Goal: Check status: Check status

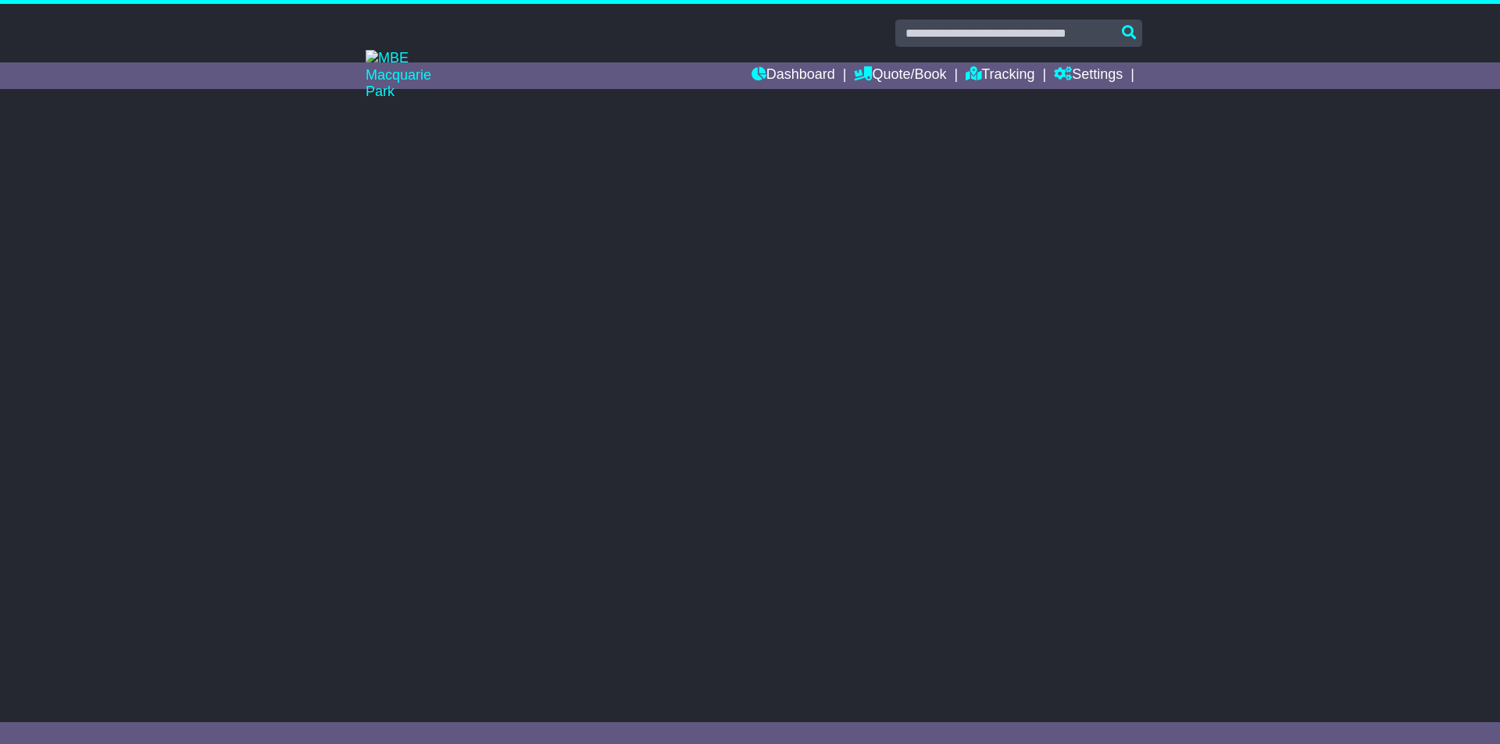
select select "**"
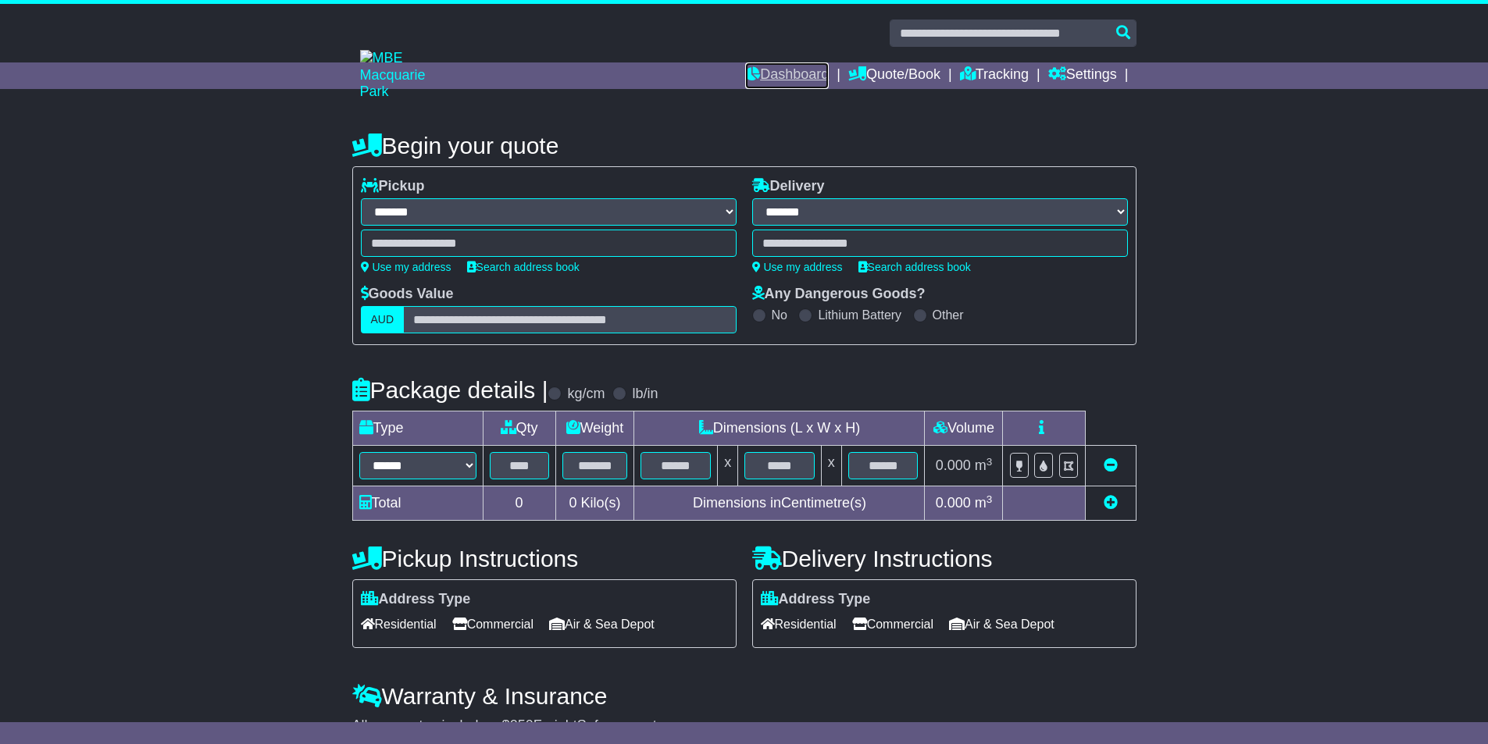
click at [808, 74] on link "Dashboard" at bounding box center [787, 75] width 84 height 27
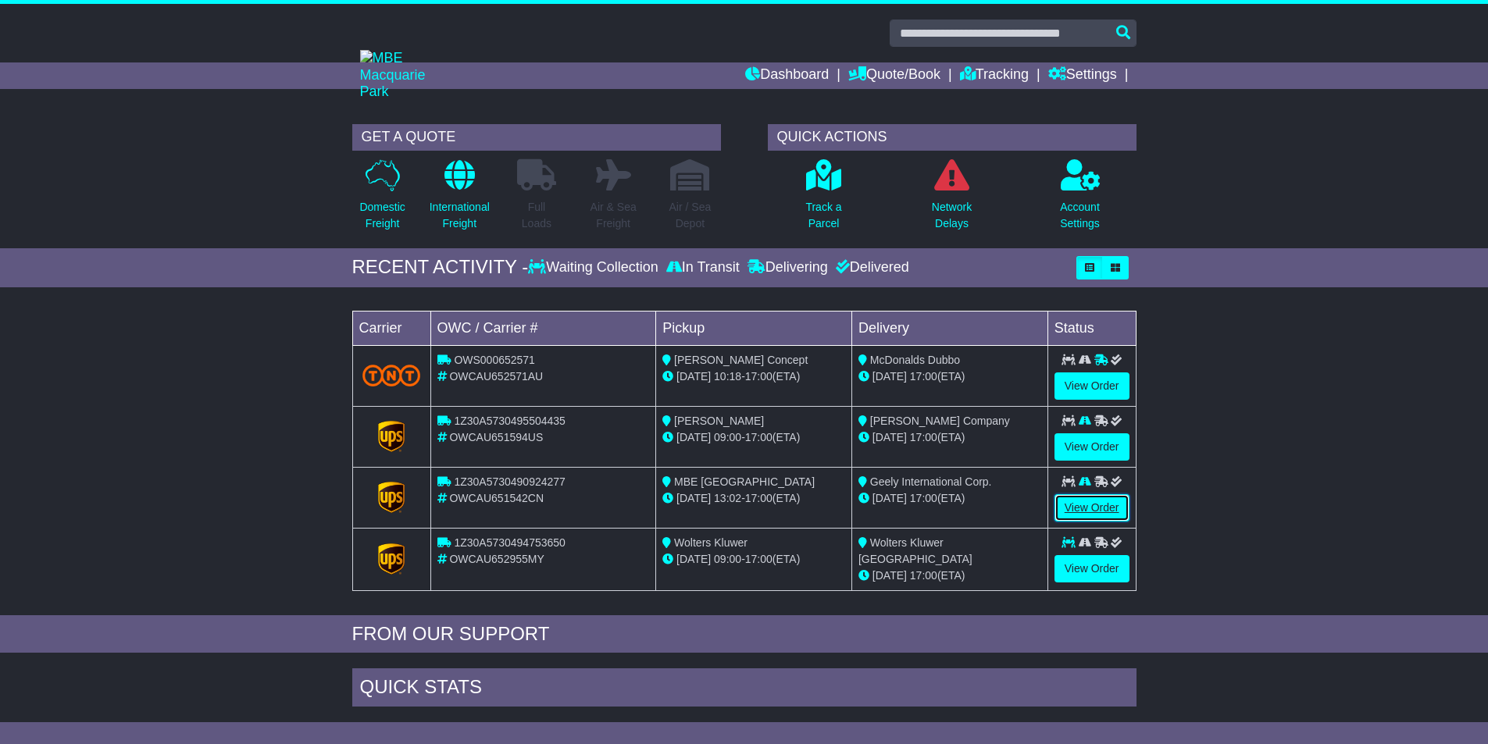
click at [1083, 509] on link "View Order" at bounding box center [1091, 507] width 75 height 27
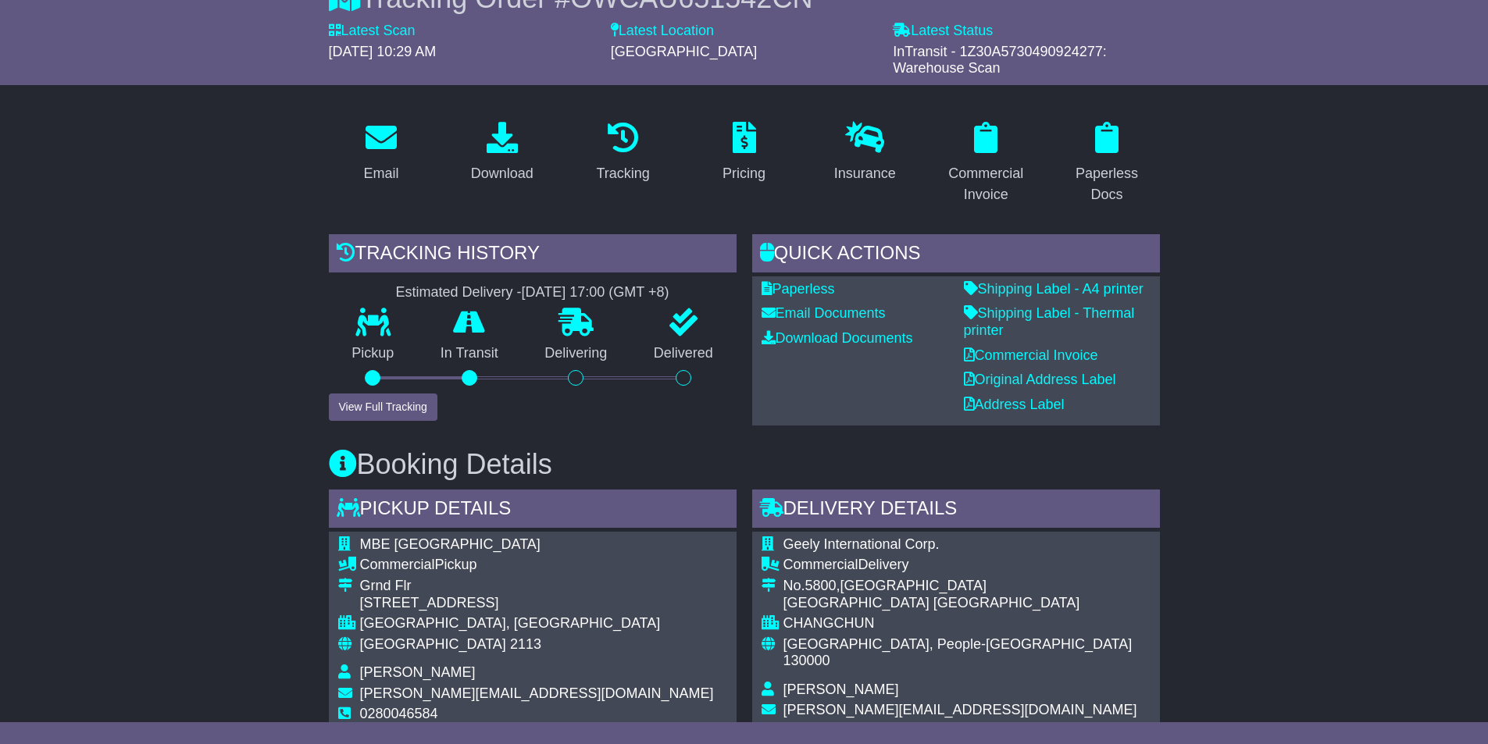
scroll to position [234, 0]
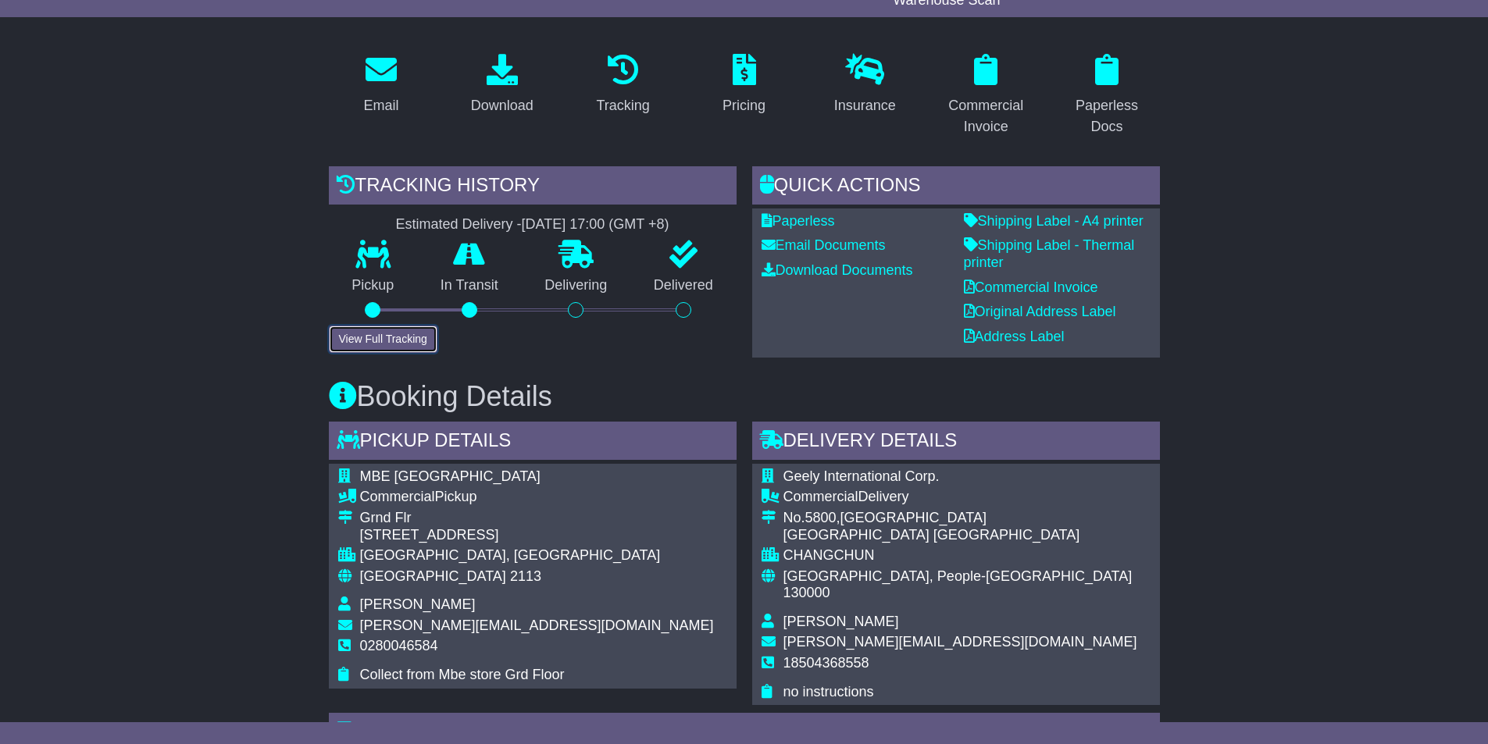
click at [388, 341] on button "View Full Tracking" at bounding box center [383, 339] width 109 height 27
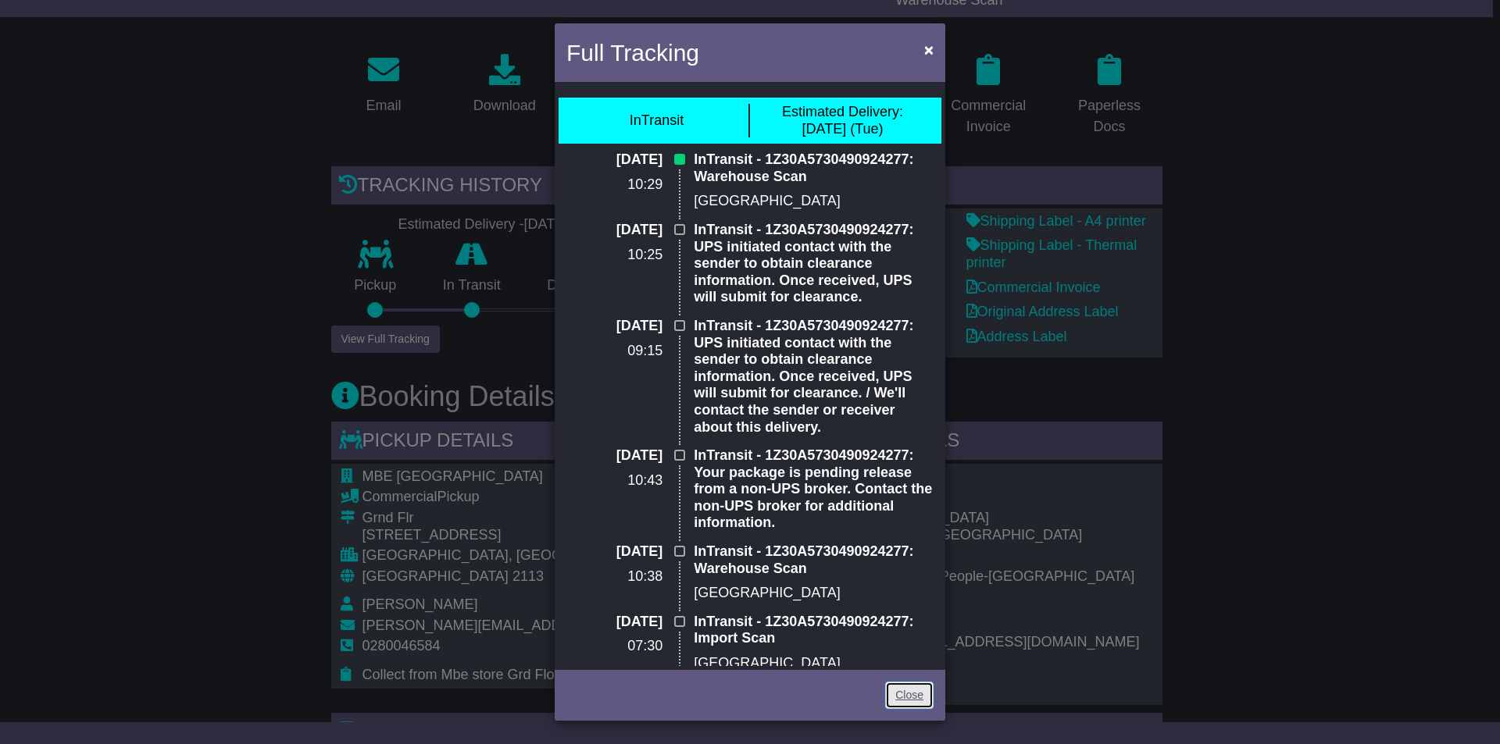
click at [915, 699] on link "Close" at bounding box center [909, 695] width 48 height 27
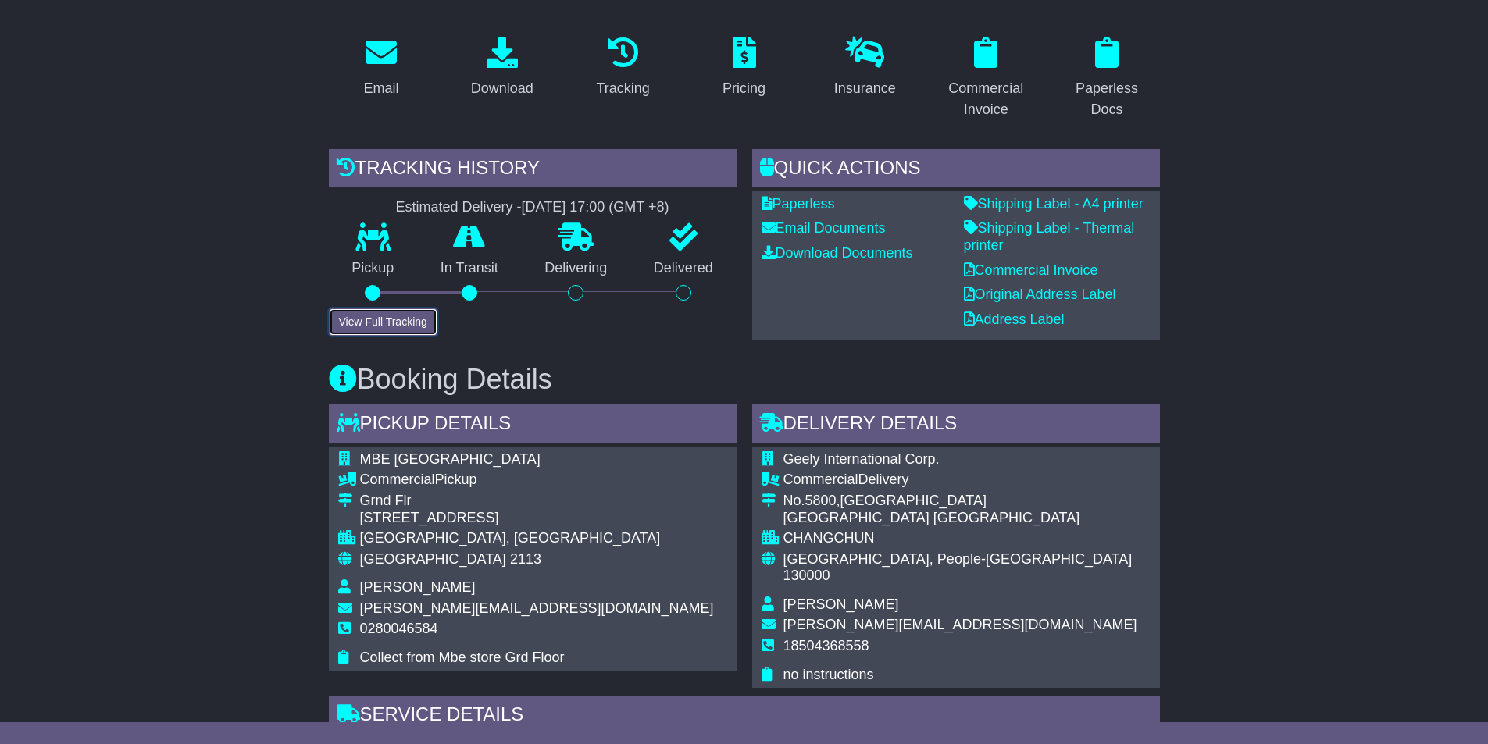
scroll to position [0, 0]
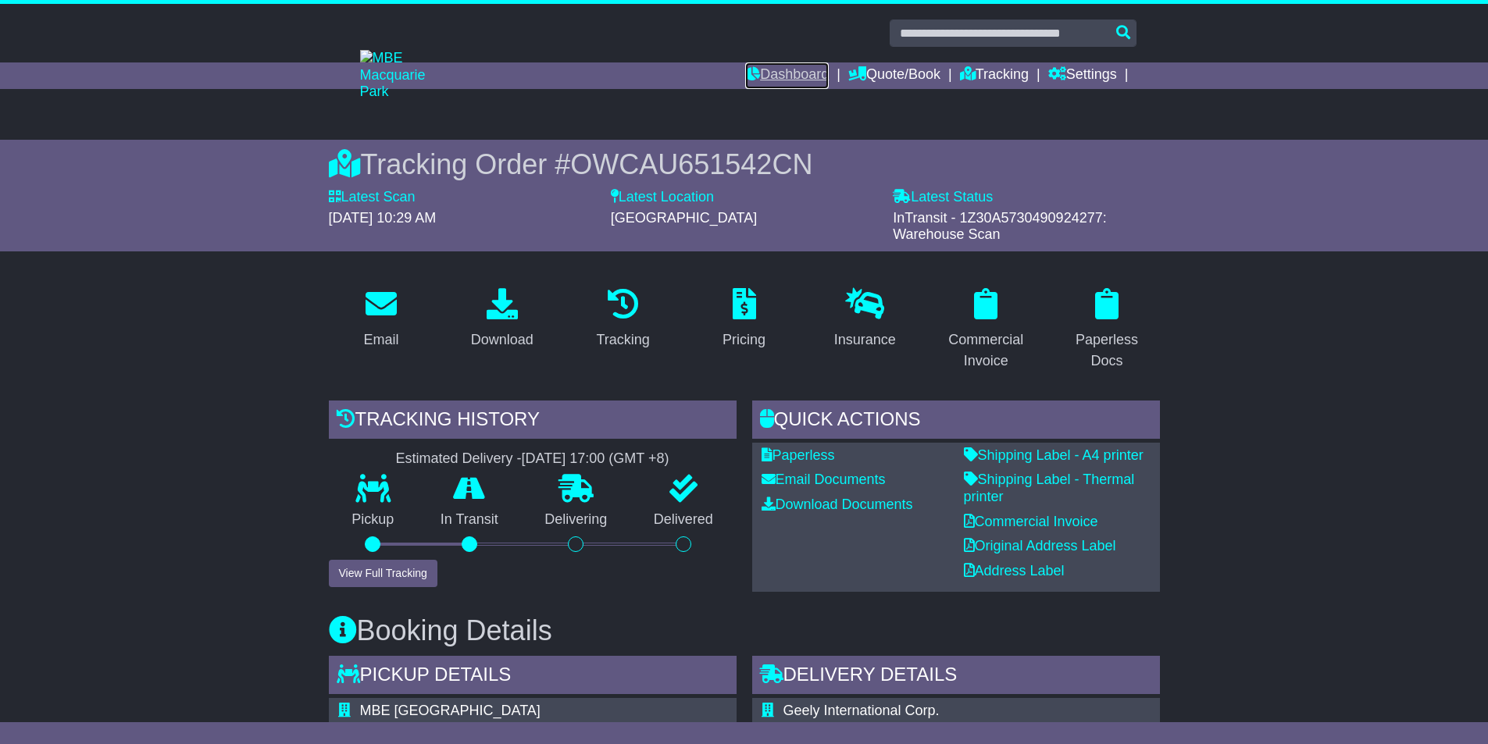
click at [782, 68] on link "Dashboard" at bounding box center [787, 75] width 84 height 27
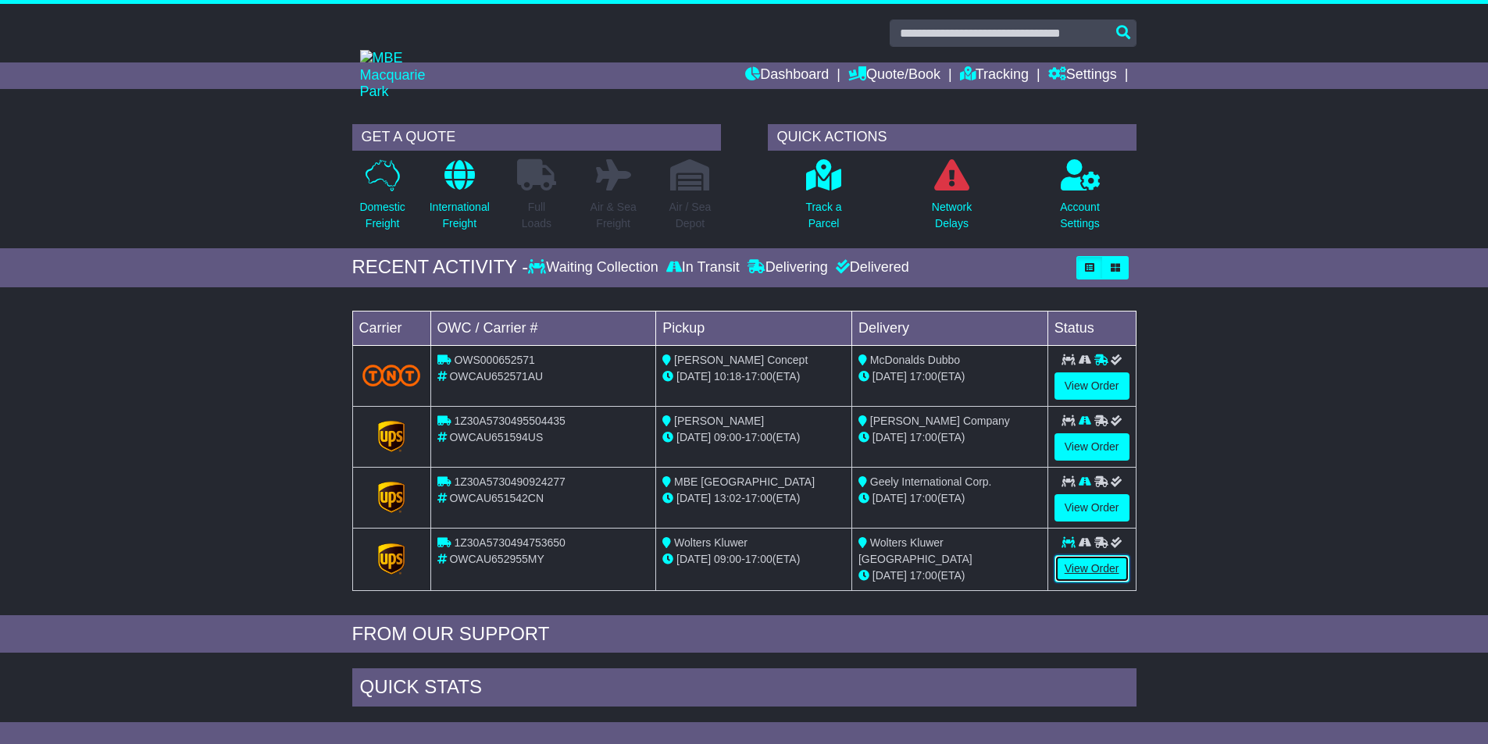
click at [1080, 571] on link "View Order" at bounding box center [1091, 568] width 75 height 27
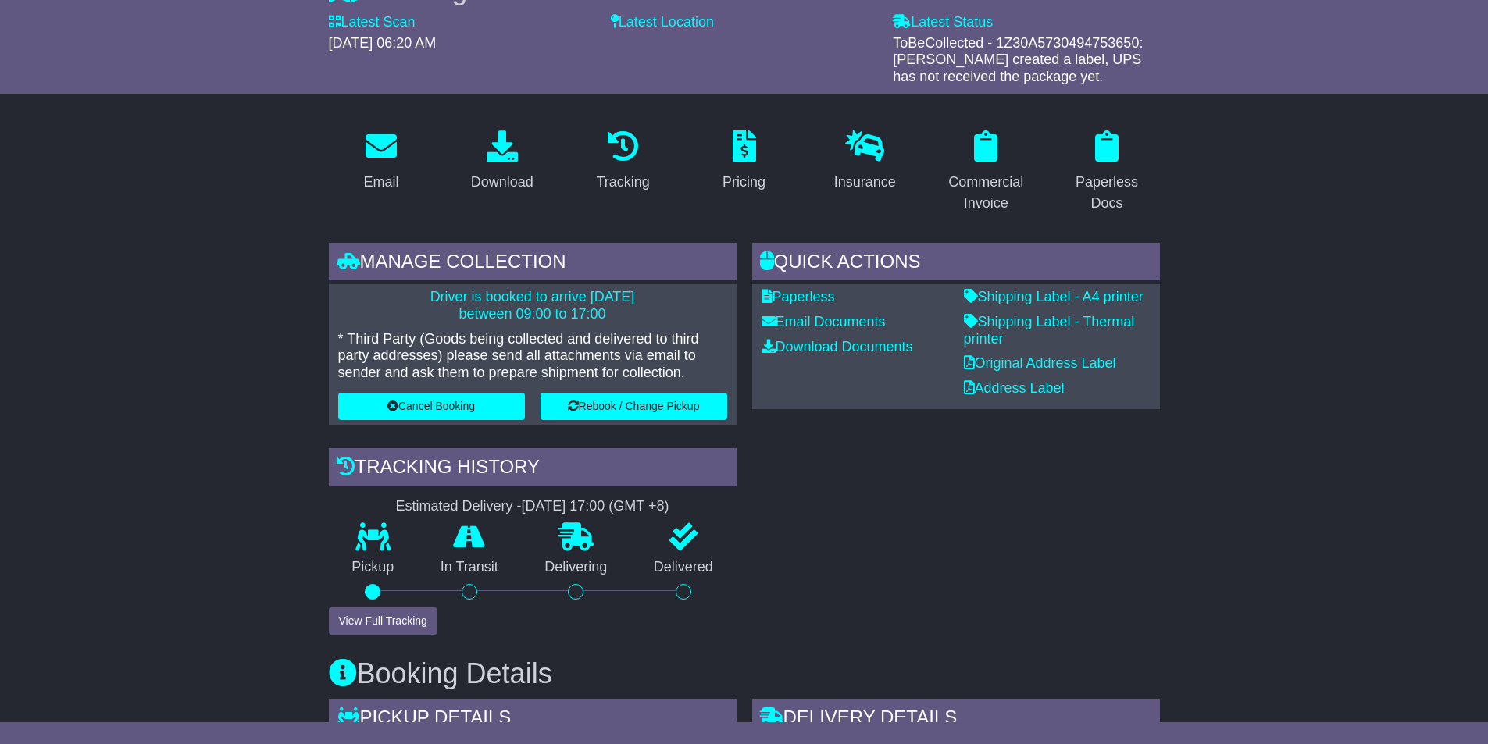
scroll to position [234, 0]
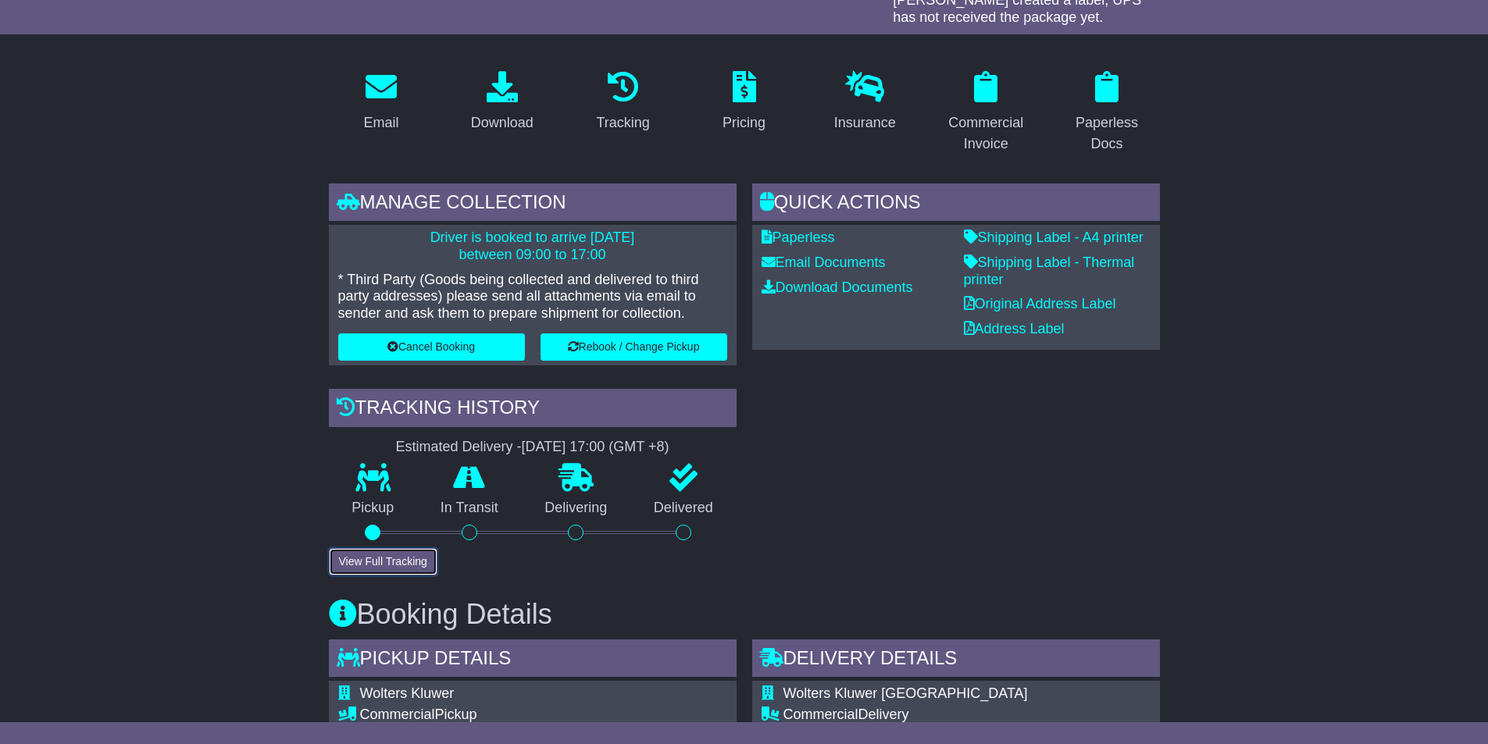
click at [380, 563] on button "View Full Tracking" at bounding box center [383, 561] width 109 height 27
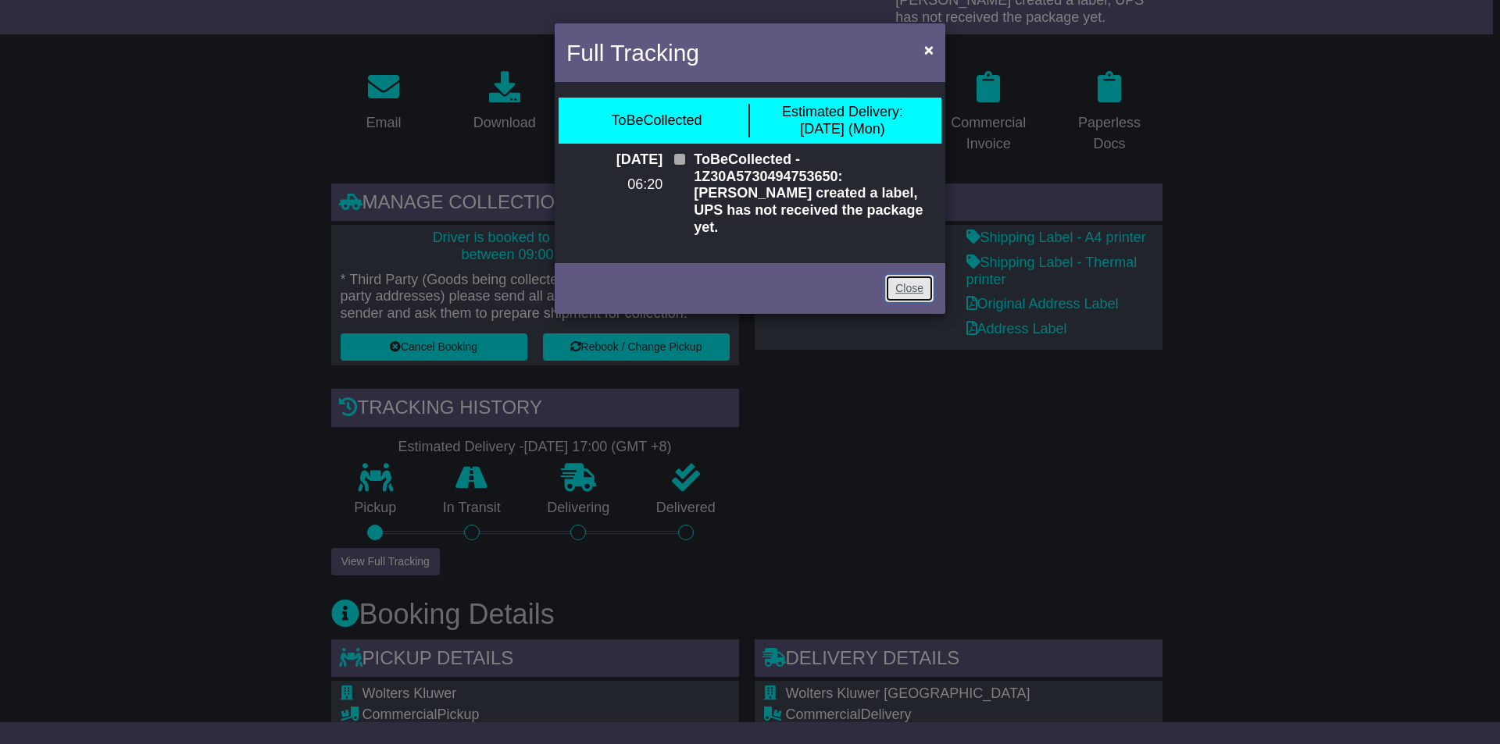
click at [915, 277] on link "Close" at bounding box center [909, 288] width 48 height 27
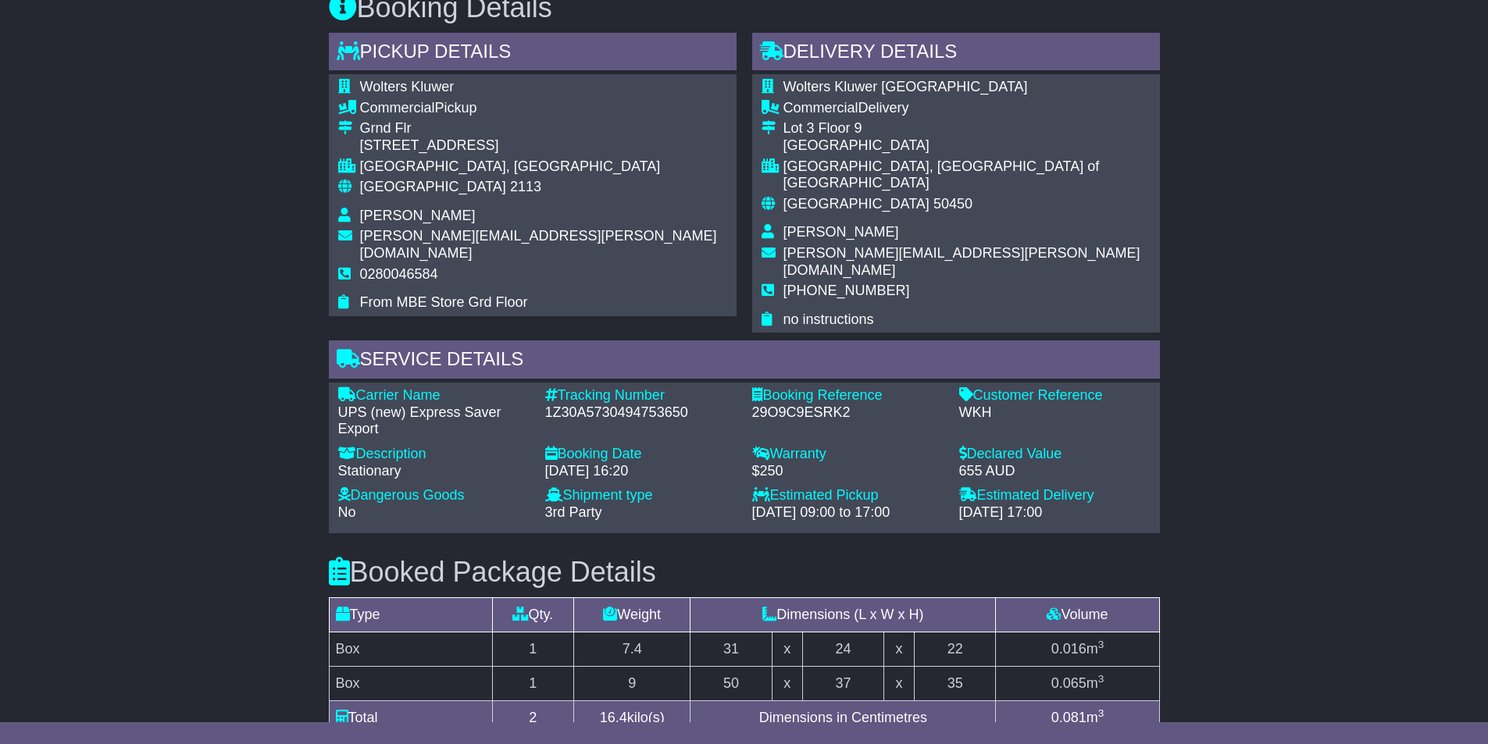
scroll to position [859, 0]
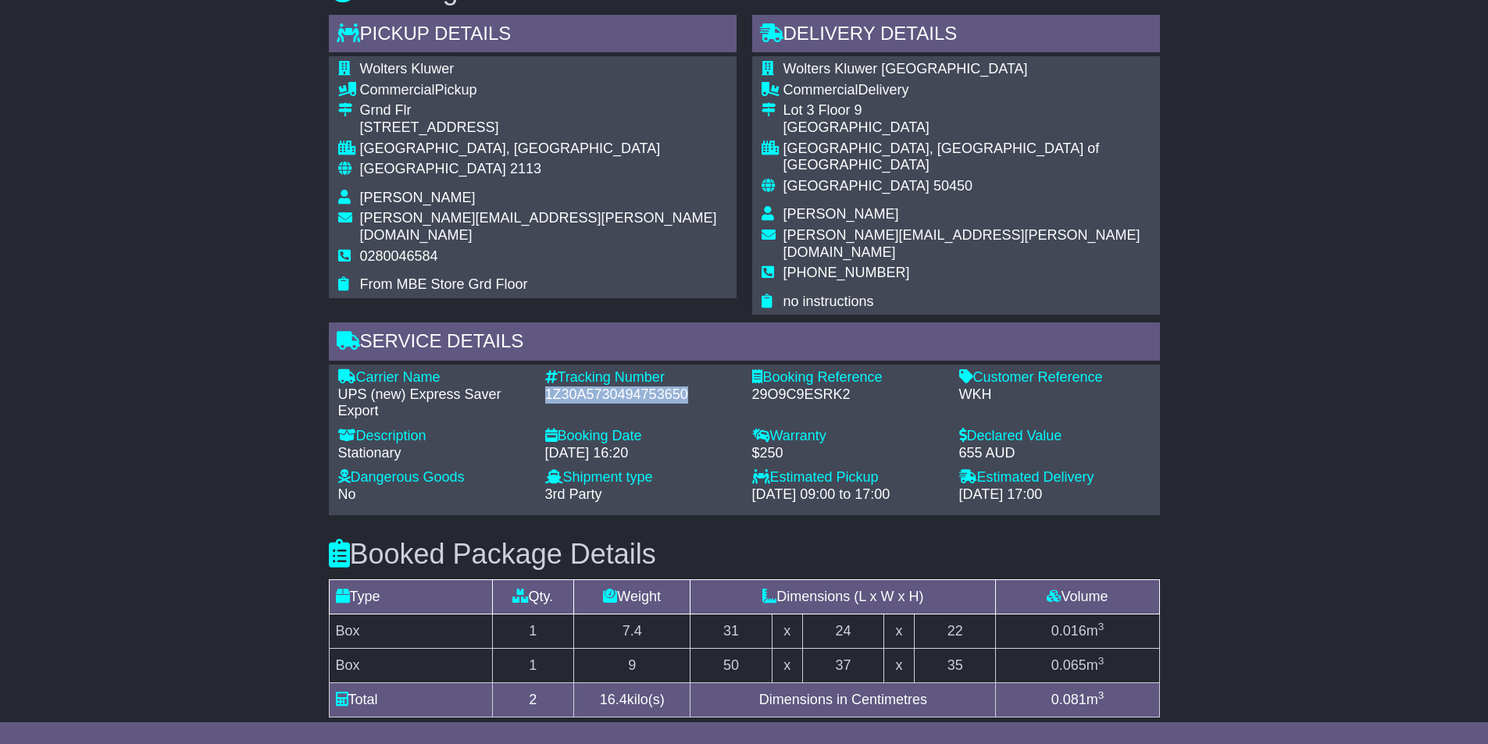
drag, startPoint x: 693, startPoint y: 360, endPoint x: 537, endPoint y: 373, distance: 156.8
click at [538, 369] on div "Tracking Number - 1Z30A5730494753650" at bounding box center [640, 394] width 207 height 51
copy div "1Z30A5730494753650"
click at [721, 428] on div "Booking Date" at bounding box center [640, 436] width 191 height 17
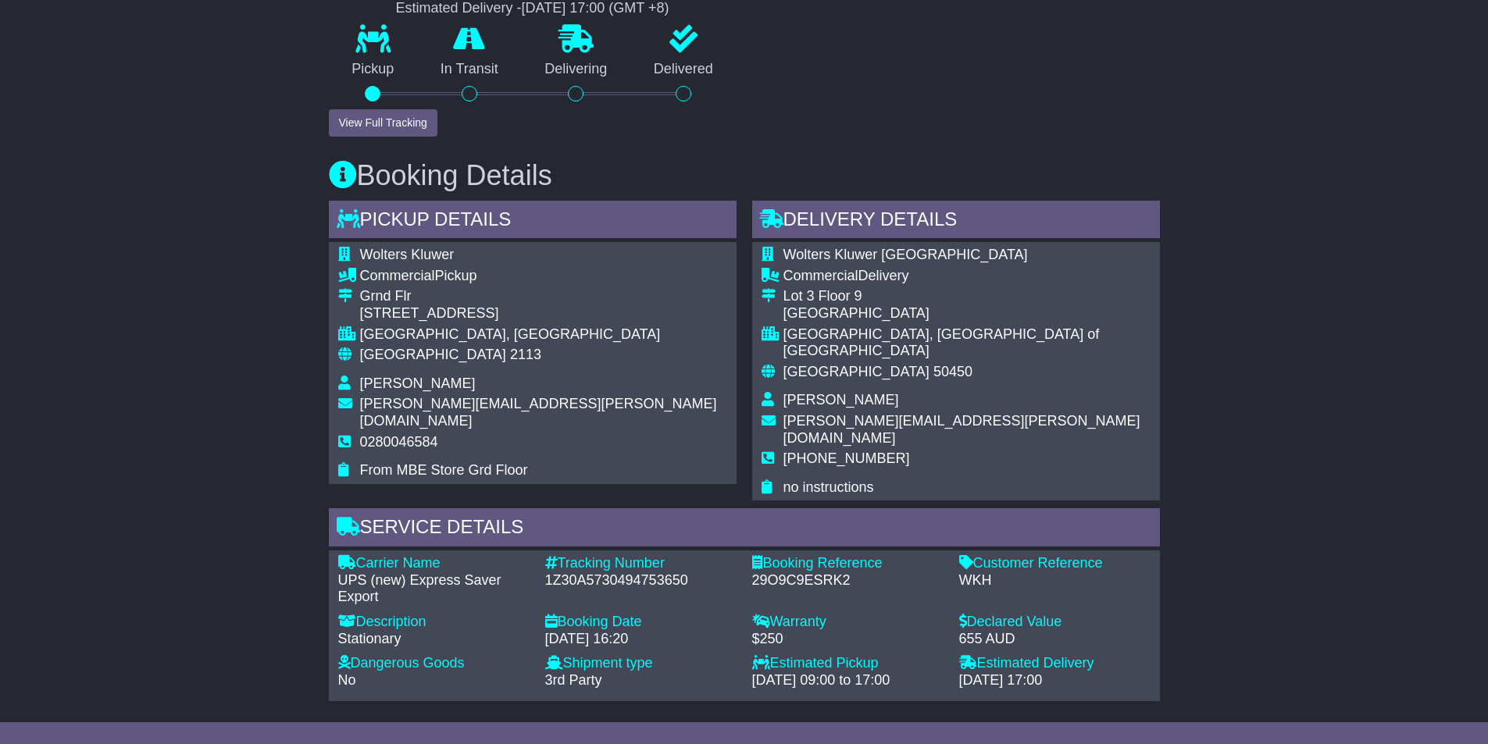
scroll to position [937, 0]
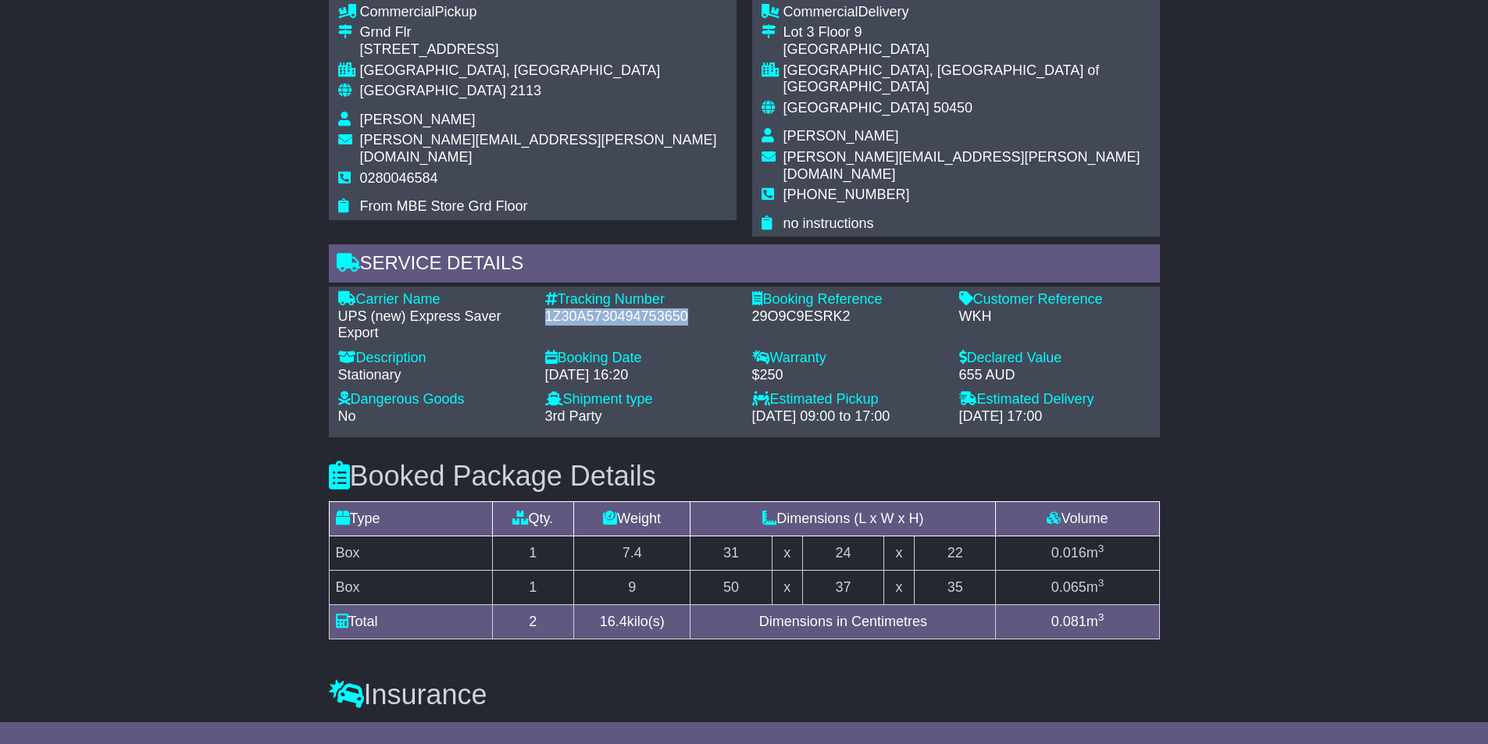
drag, startPoint x: 698, startPoint y: 283, endPoint x: 540, endPoint y: 284, distance: 157.8
click at [540, 291] on div "Tracking Number - 1Z30A5730494753650" at bounding box center [640, 316] width 207 height 51
copy div "1Z30A5730494753650"
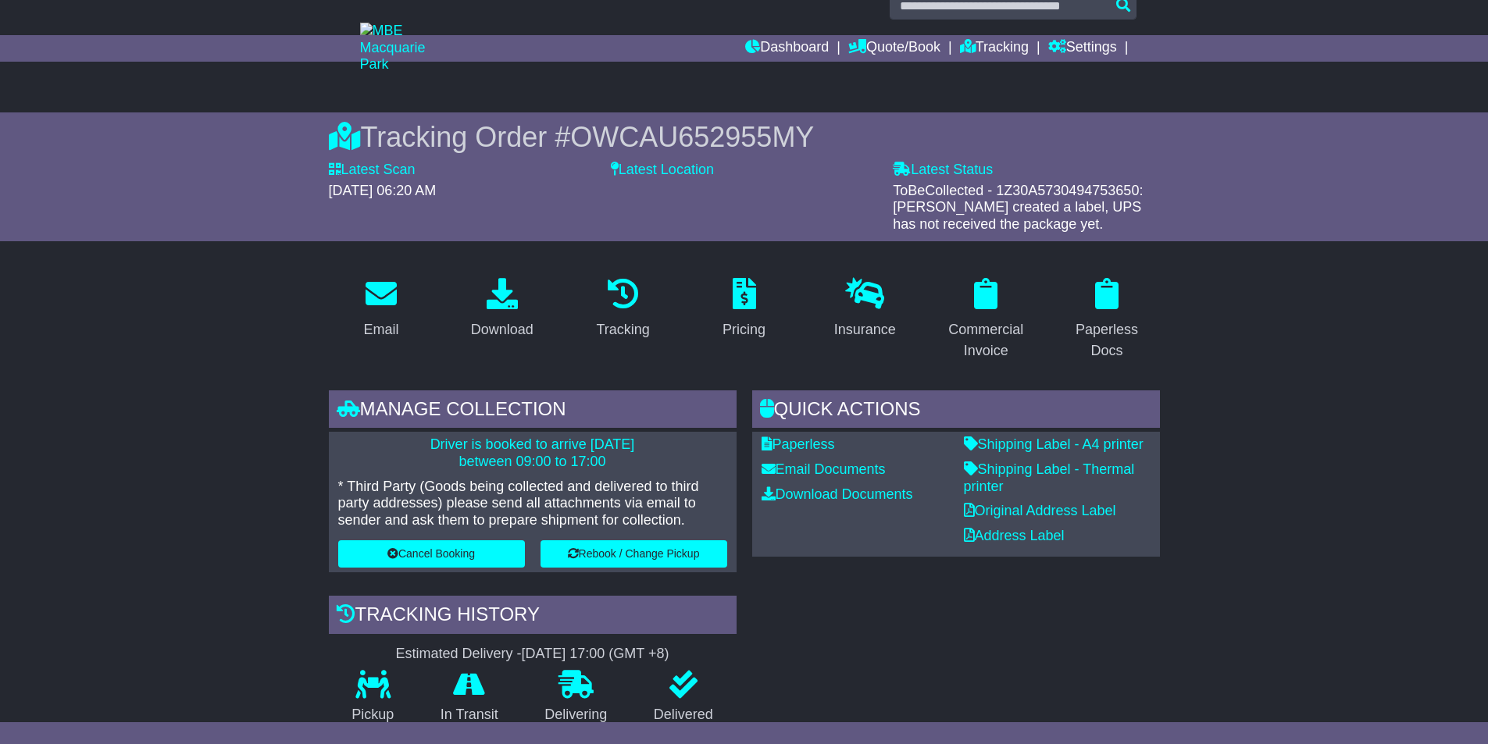
scroll to position [0, 0]
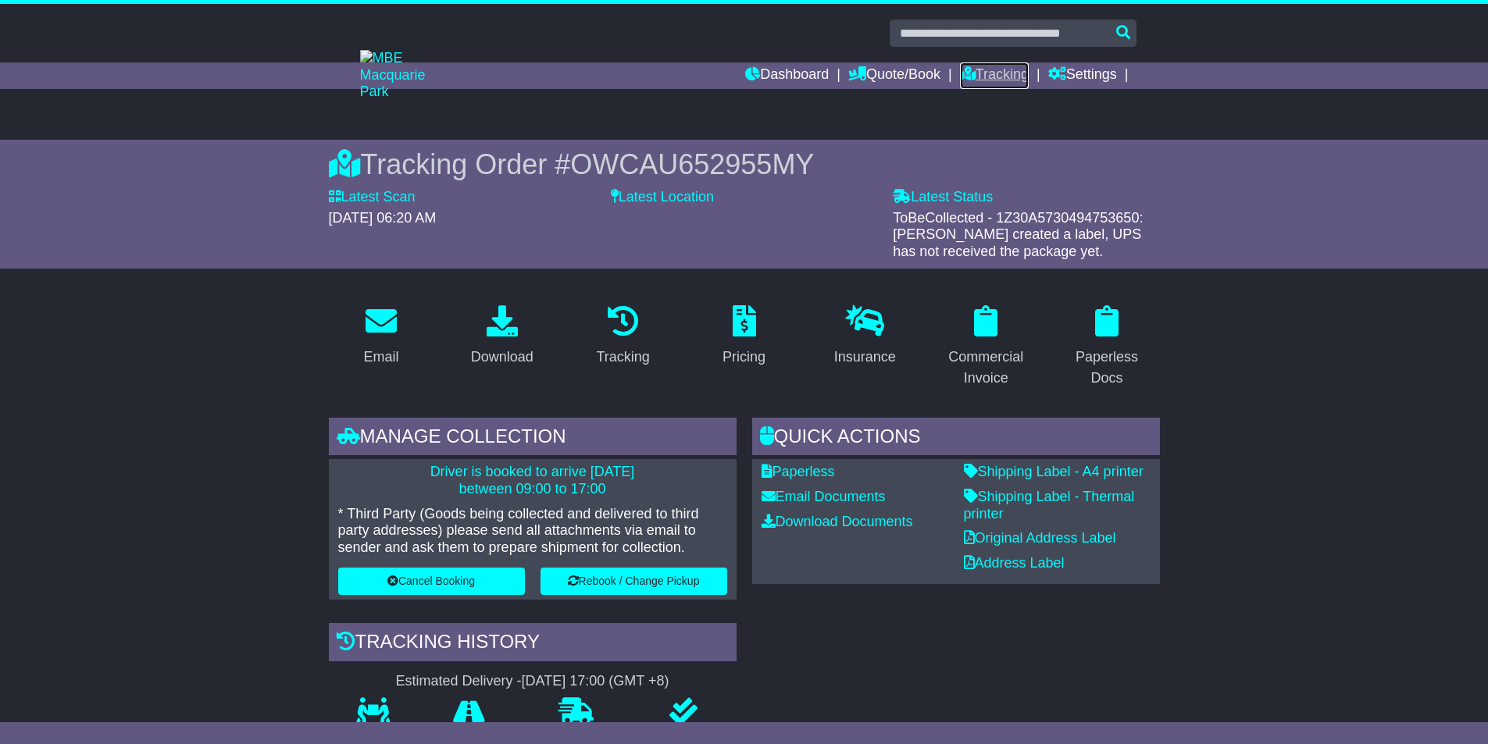
click at [990, 77] on link "Tracking" at bounding box center [994, 75] width 69 height 27
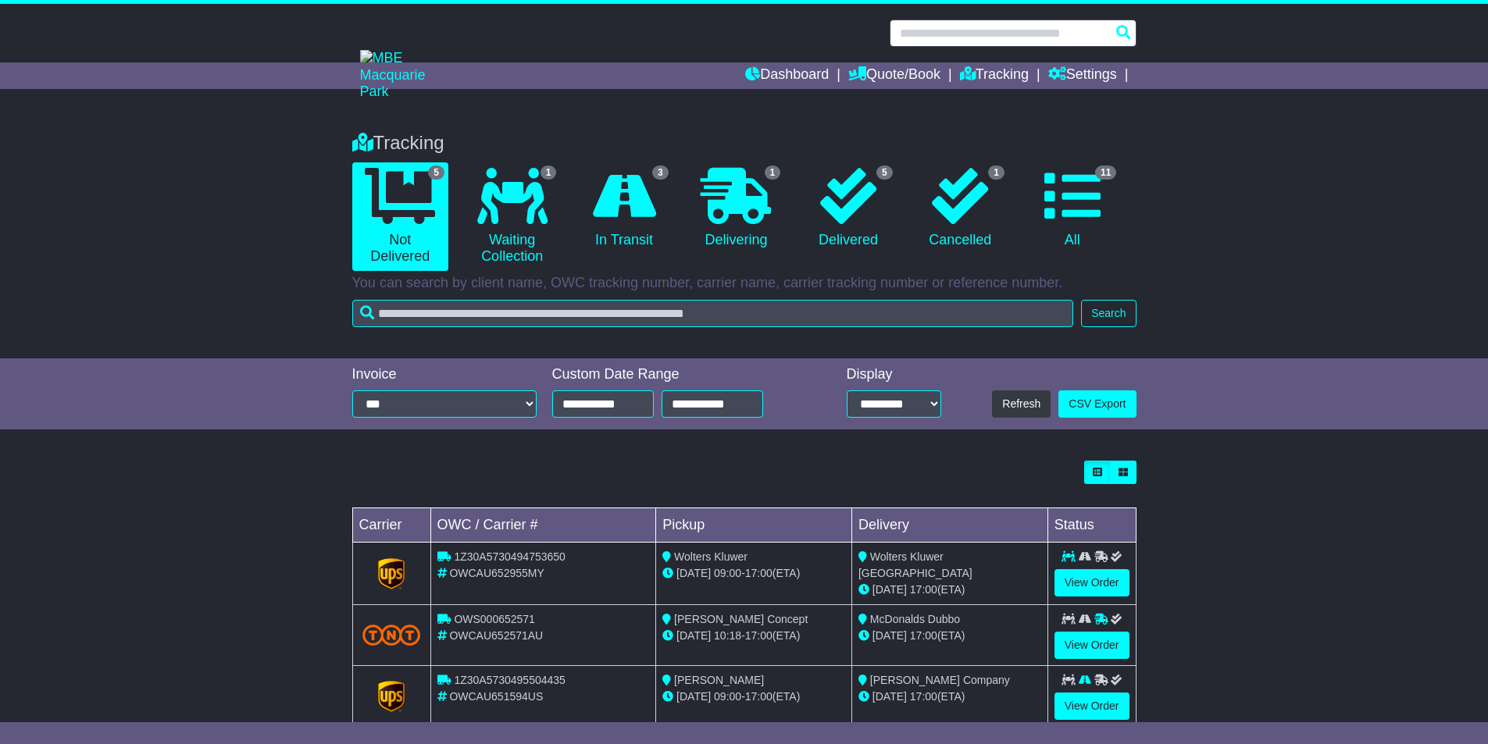
click at [965, 32] on input "text" at bounding box center [1013, 33] width 247 height 27
paste input "**********"
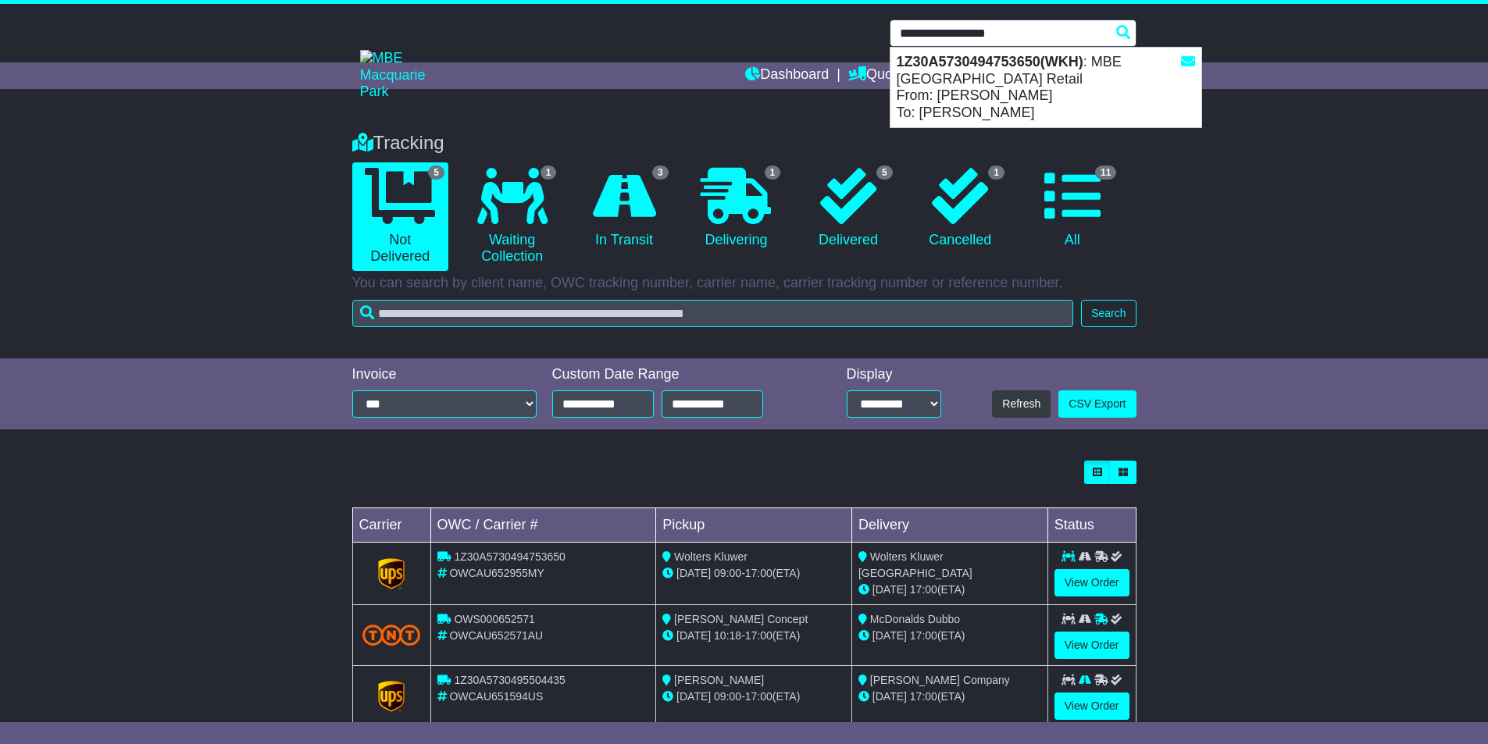
type input "**********"
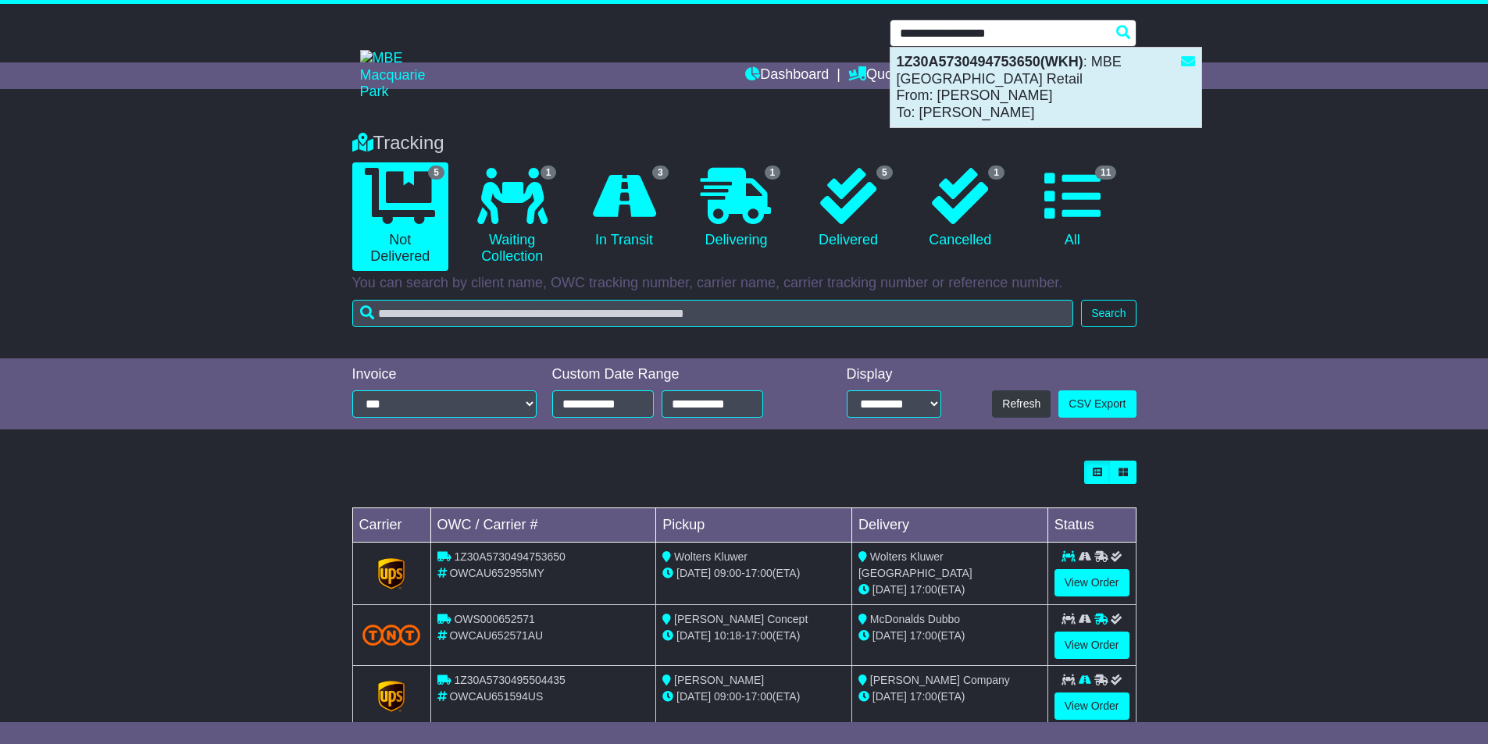
click at [954, 96] on div "1Z30A5730494753650(WKH) : MBE Macquarie Park Retail From: Courtney Mullen To: S…" at bounding box center [1045, 88] width 311 height 80
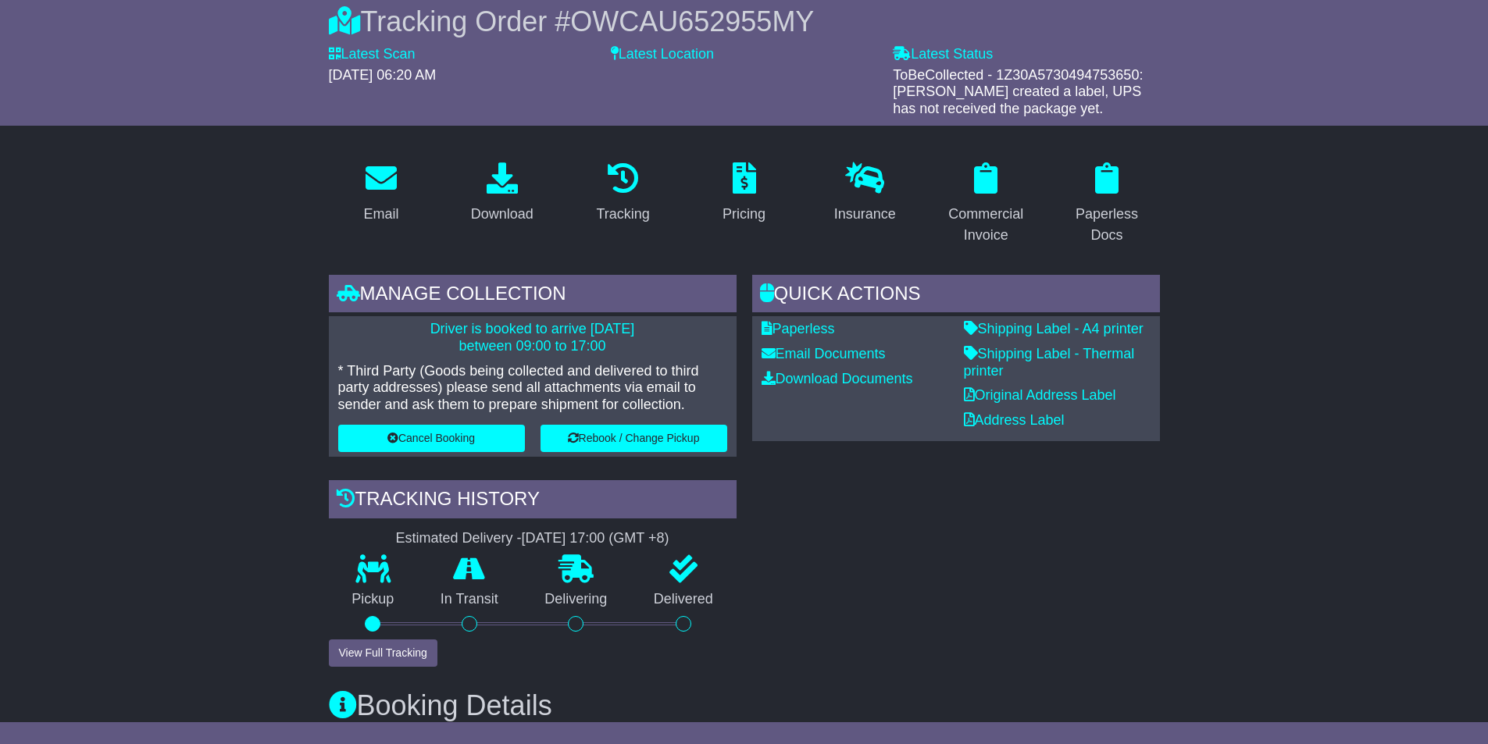
scroll to position [156, 0]
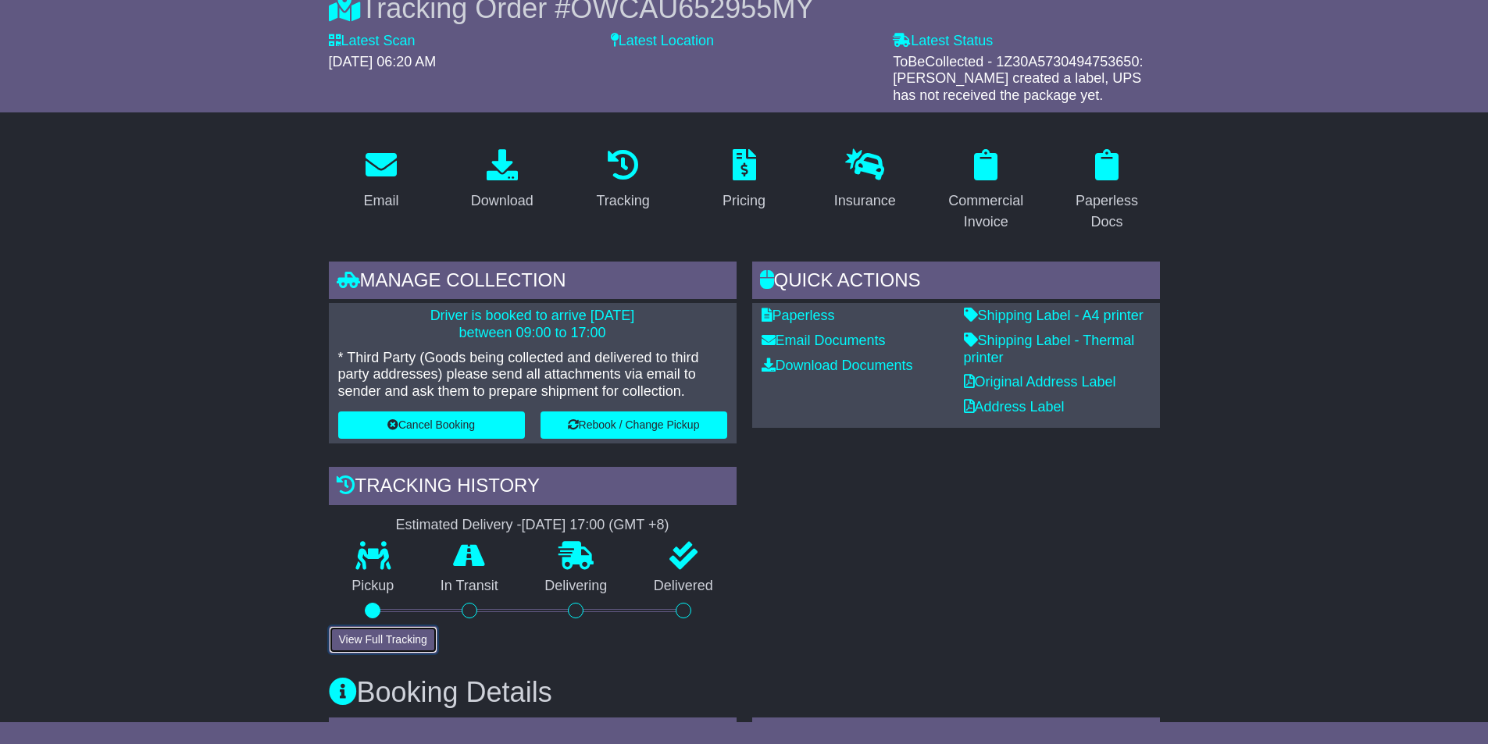
click at [391, 634] on button "View Full Tracking" at bounding box center [383, 639] width 109 height 27
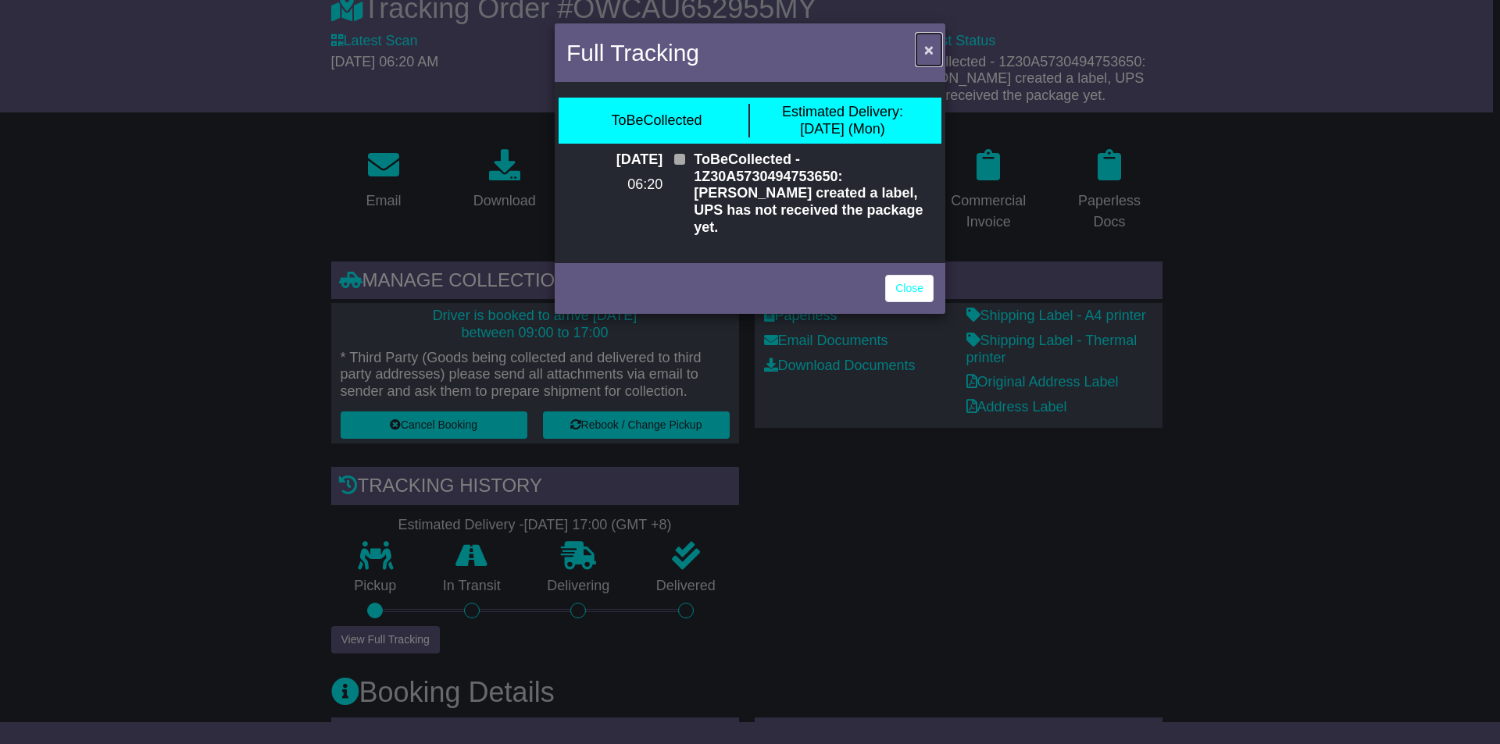
click at [927, 52] on span "×" at bounding box center [928, 50] width 9 height 18
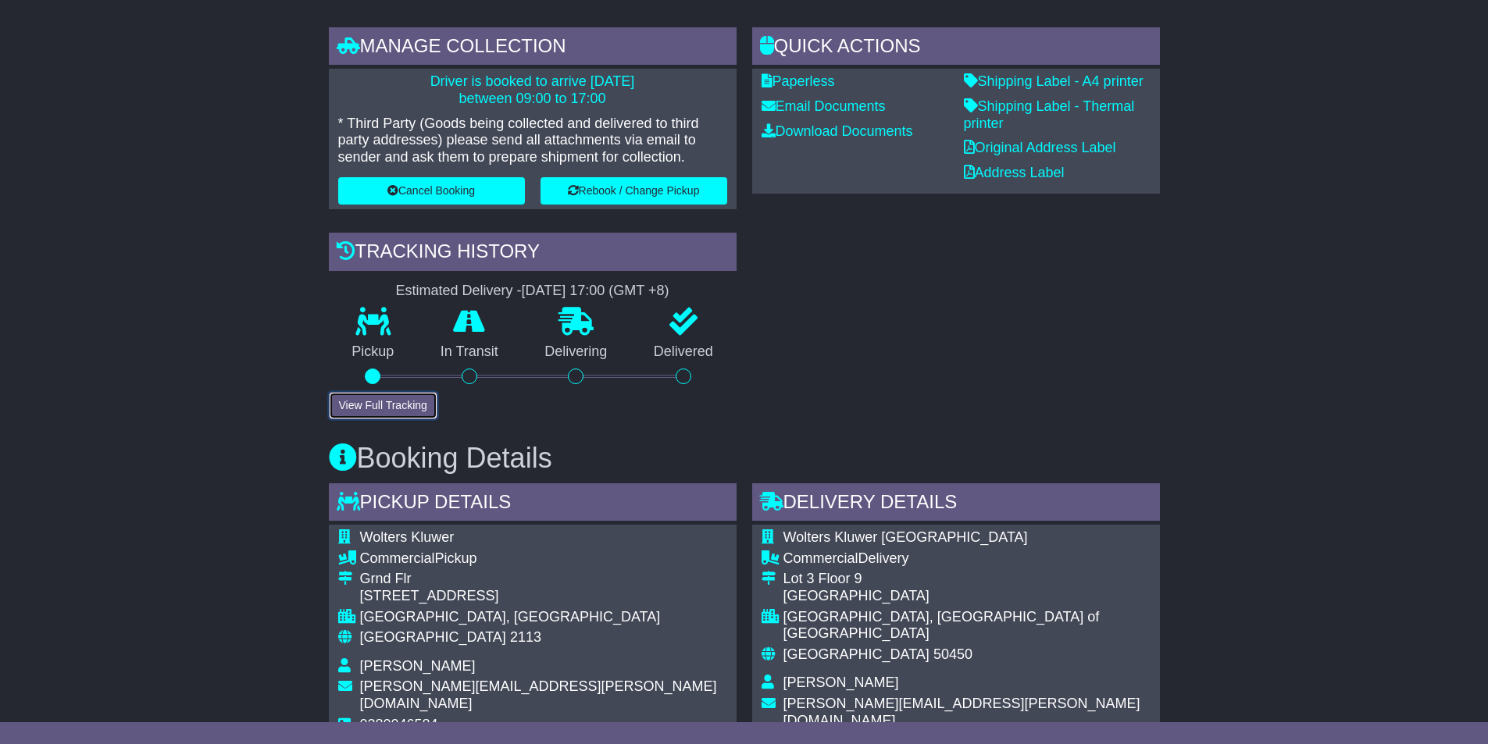
scroll to position [312, 0]
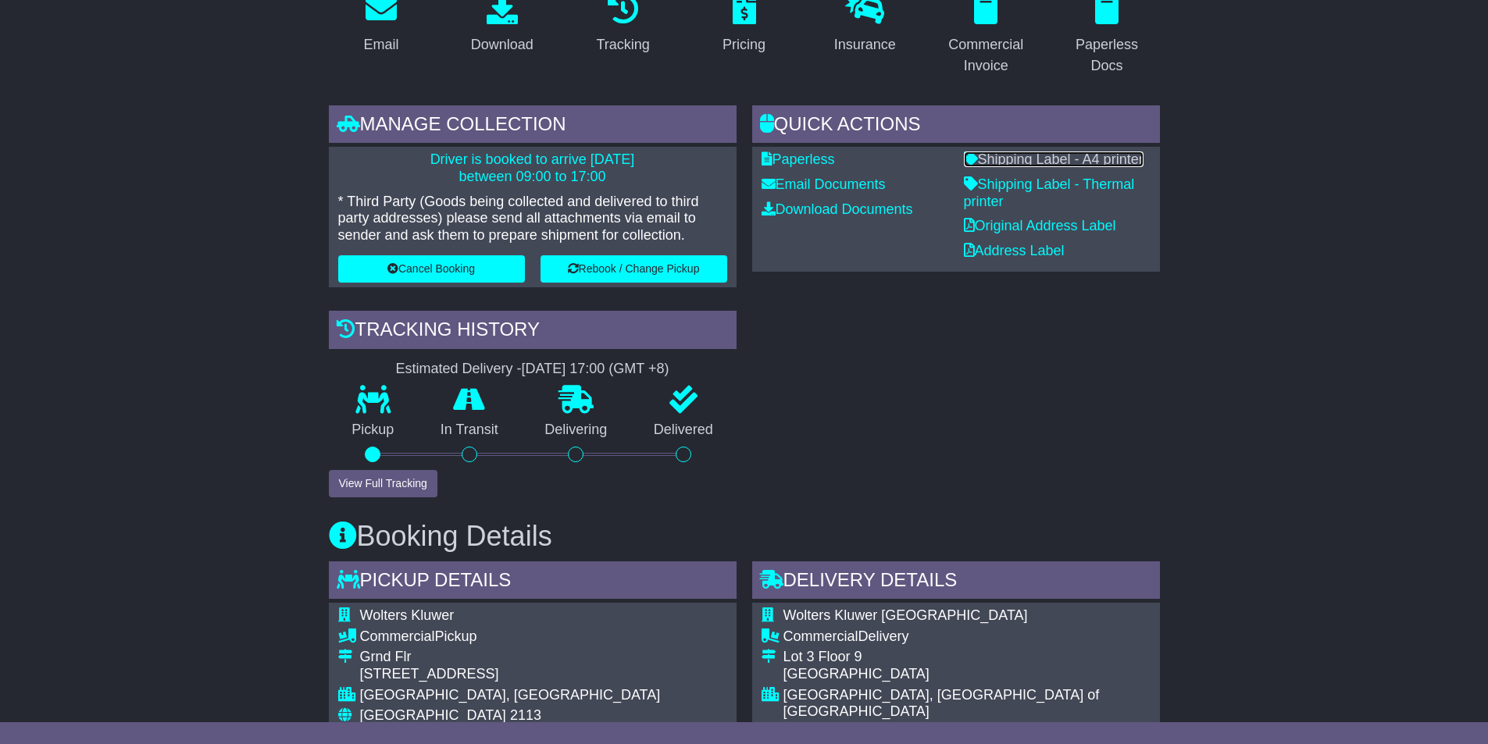
click at [1044, 159] on link "Shipping Label - A4 printer" at bounding box center [1054, 160] width 180 height 16
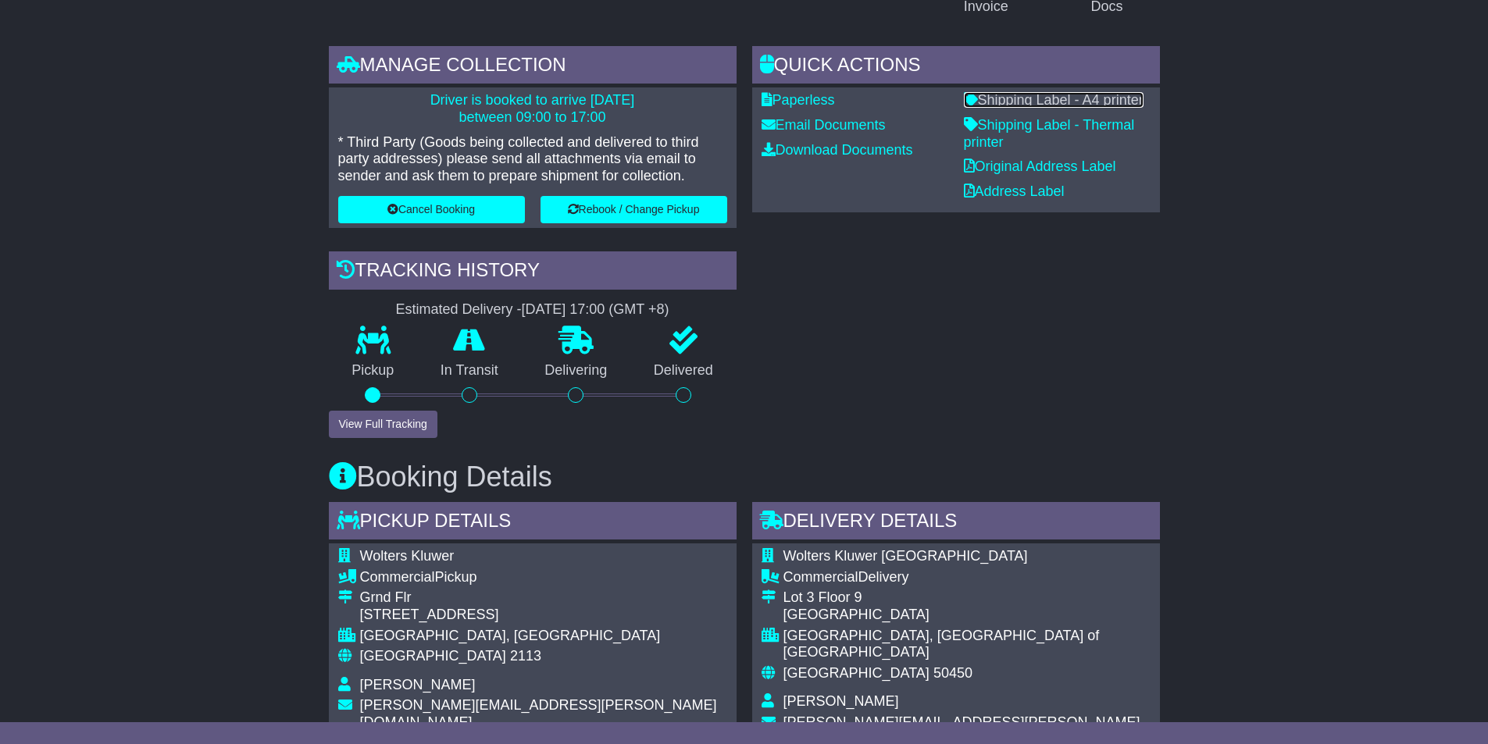
scroll to position [547, 0]
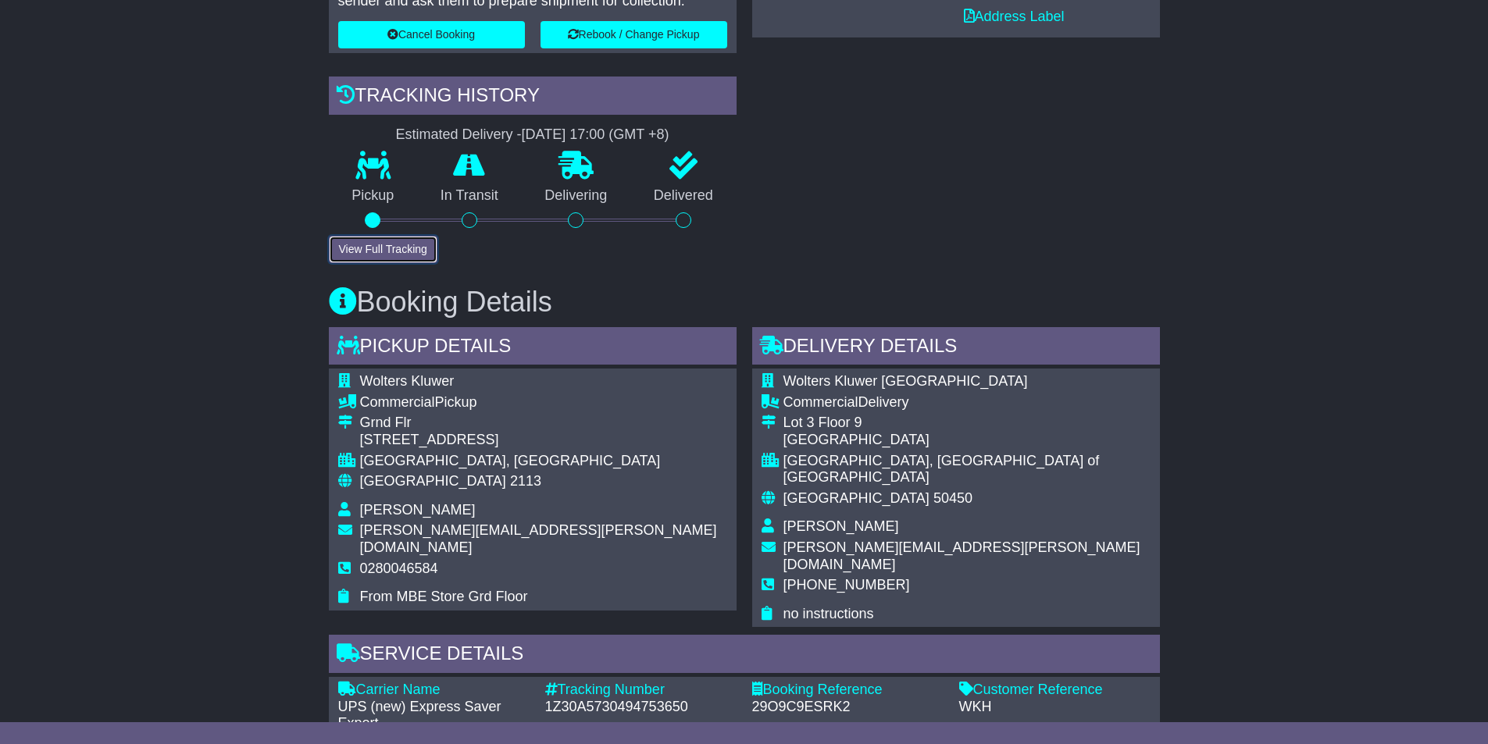
click at [399, 255] on button "View Full Tracking" at bounding box center [383, 249] width 109 height 27
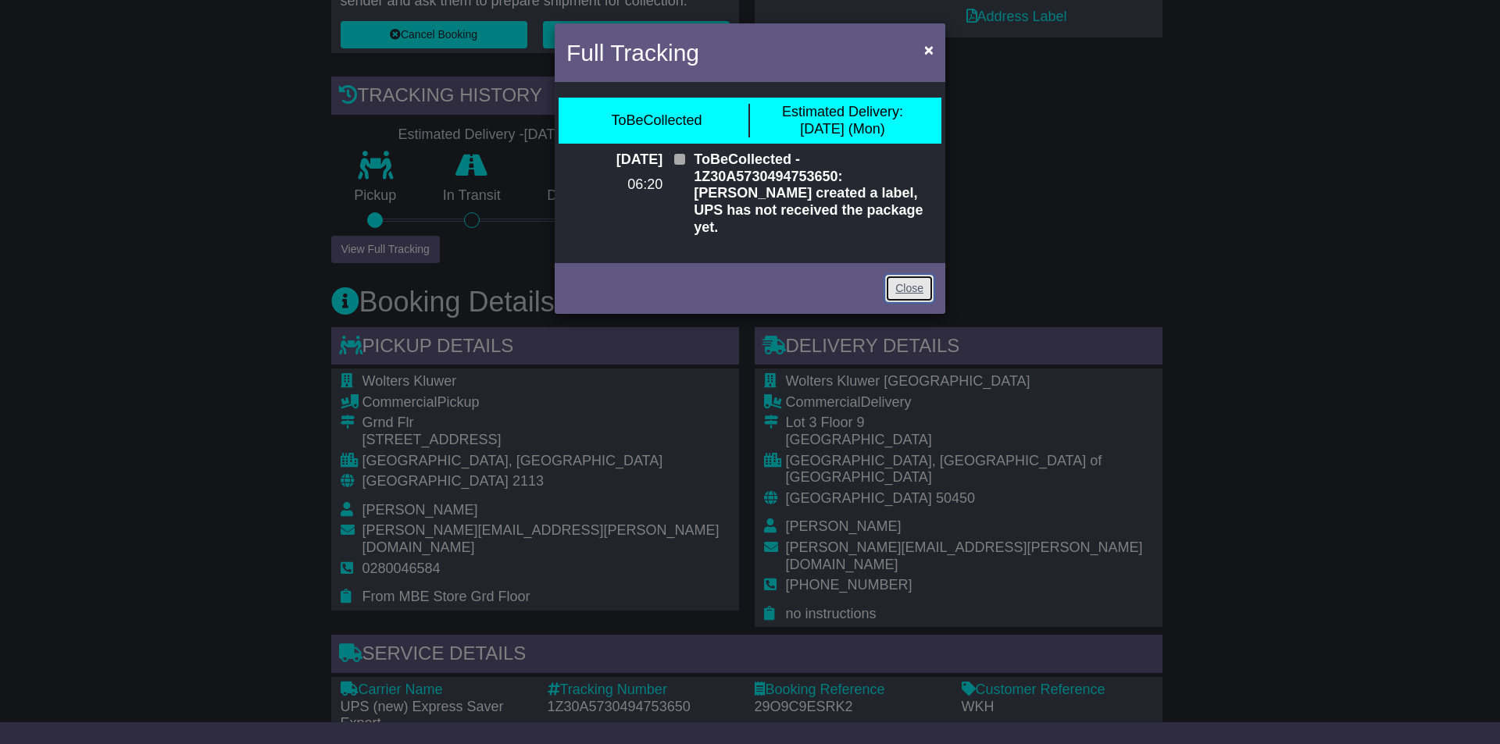
click at [922, 275] on link "Close" at bounding box center [909, 288] width 48 height 27
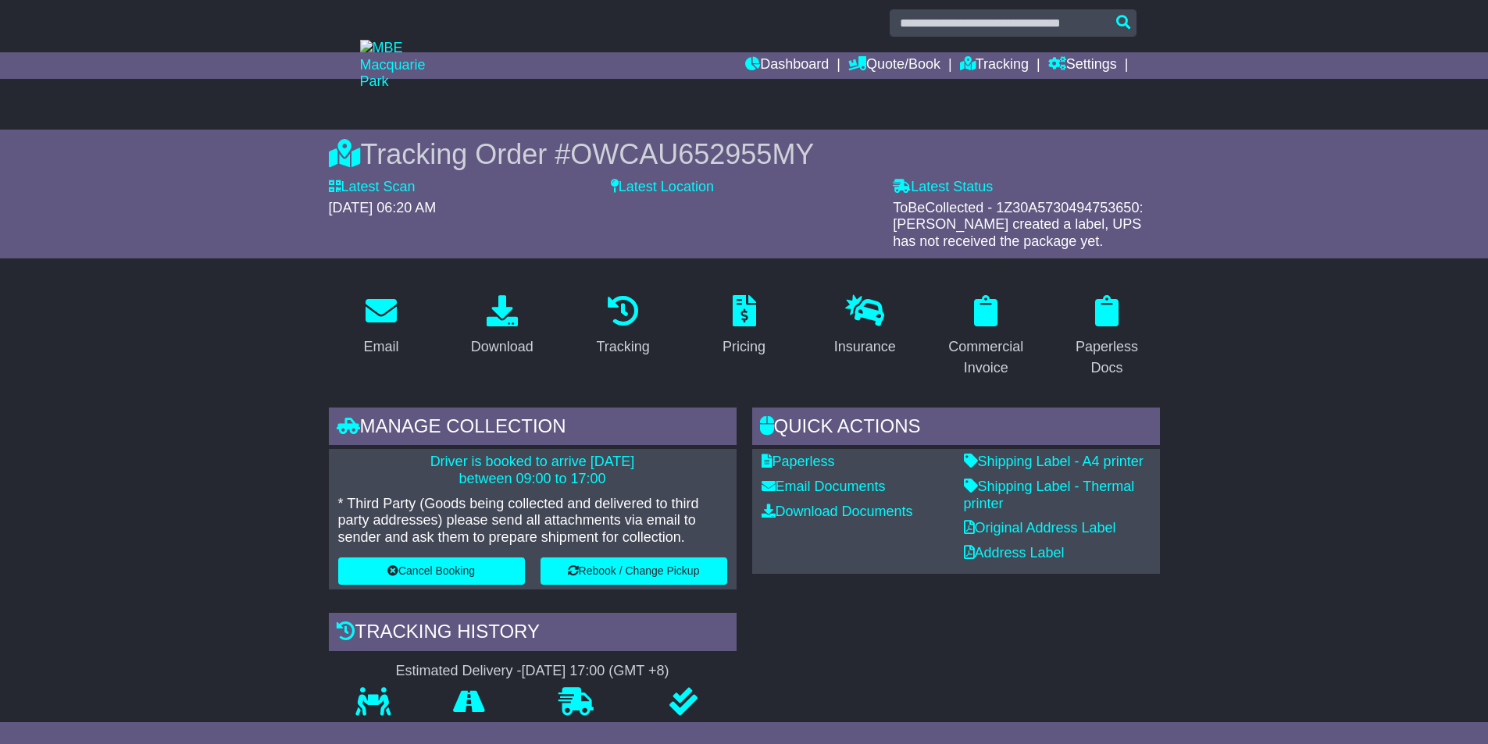
scroll to position [0, 0]
